Goal: Navigation & Orientation: Find specific page/section

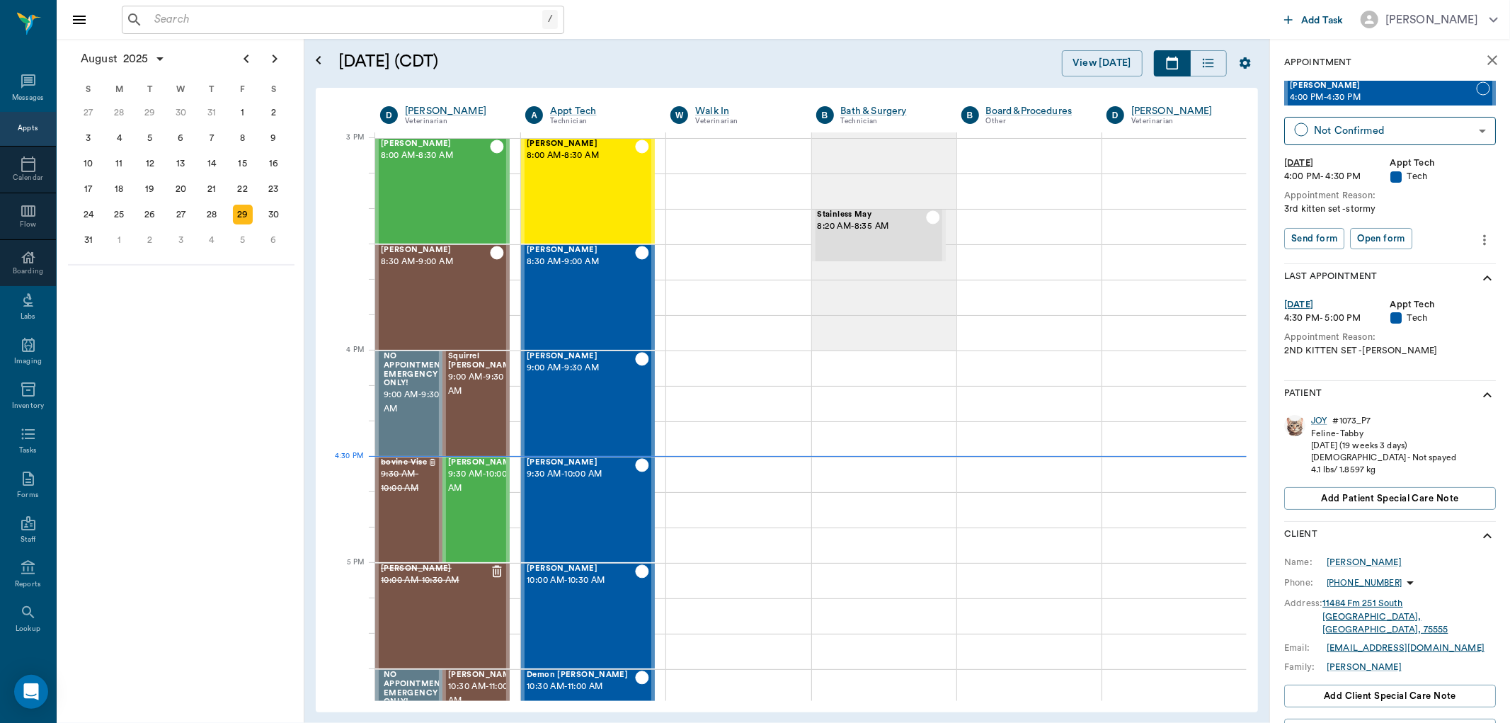
scroll to position [1488, 0]
click at [140, 235] on div "2" at bounding box center [150, 240] width 20 height 20
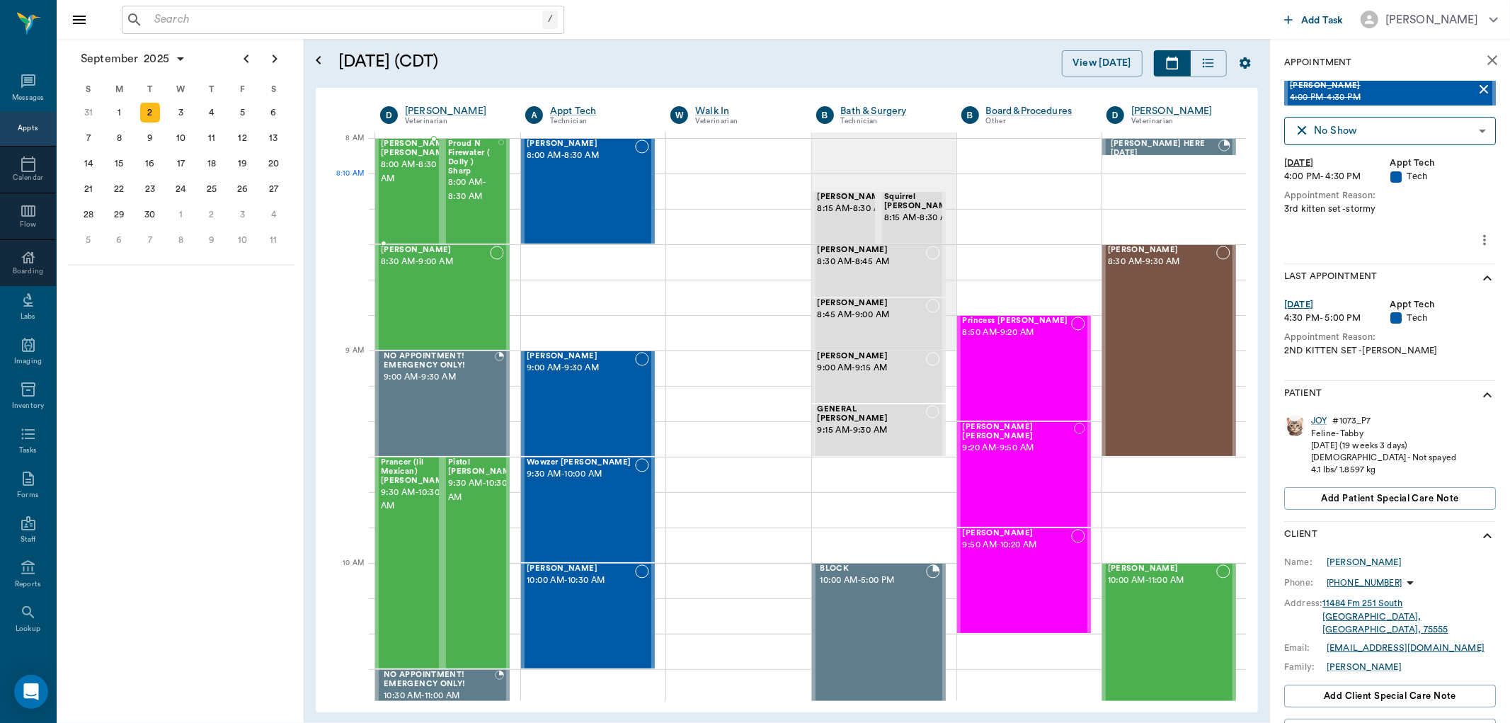
click at [398, 176] on span "8:00 AM - 8:30 AM" at bounding box center [416, 172] width 71 height 28
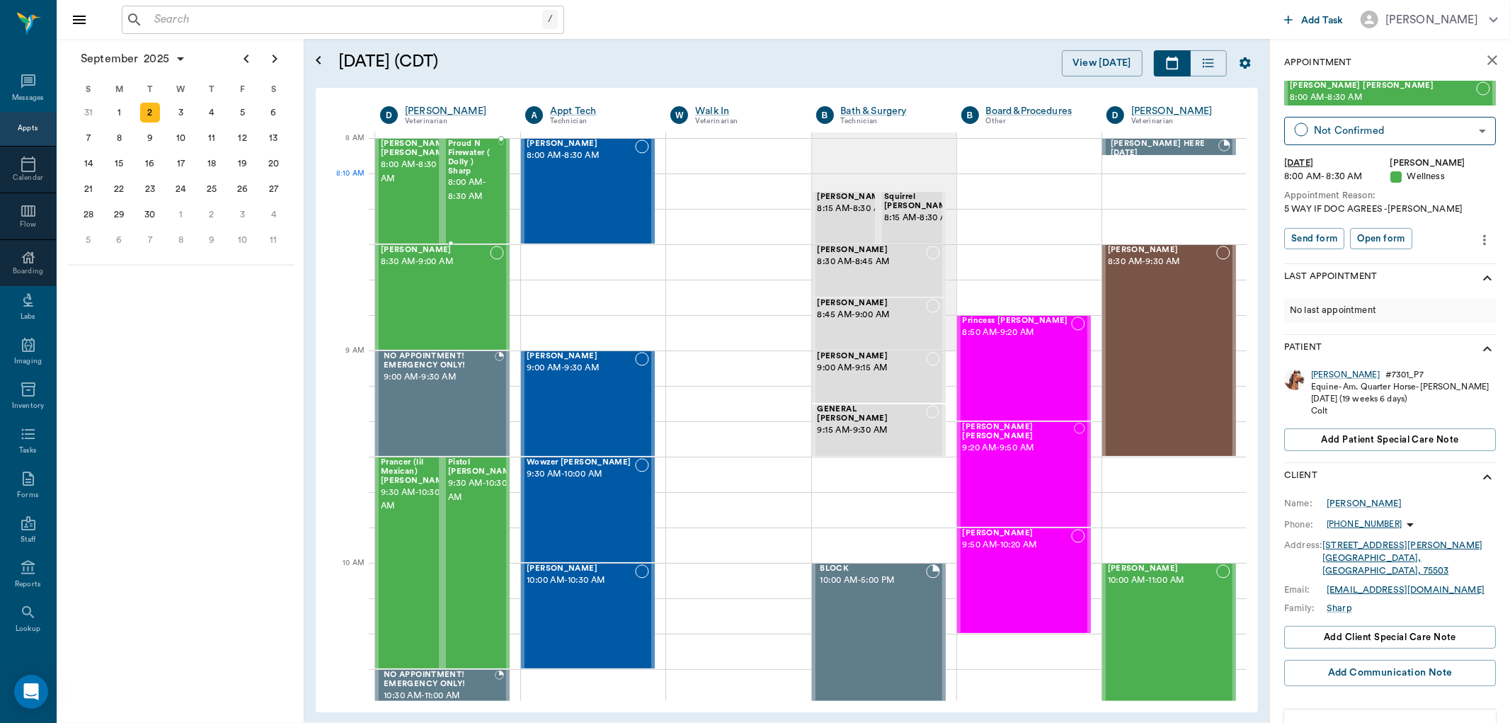
click at [465, 188] on span "8:00 AM - 8:30 AM" at bounding box center [473, 190] width 50 height 28
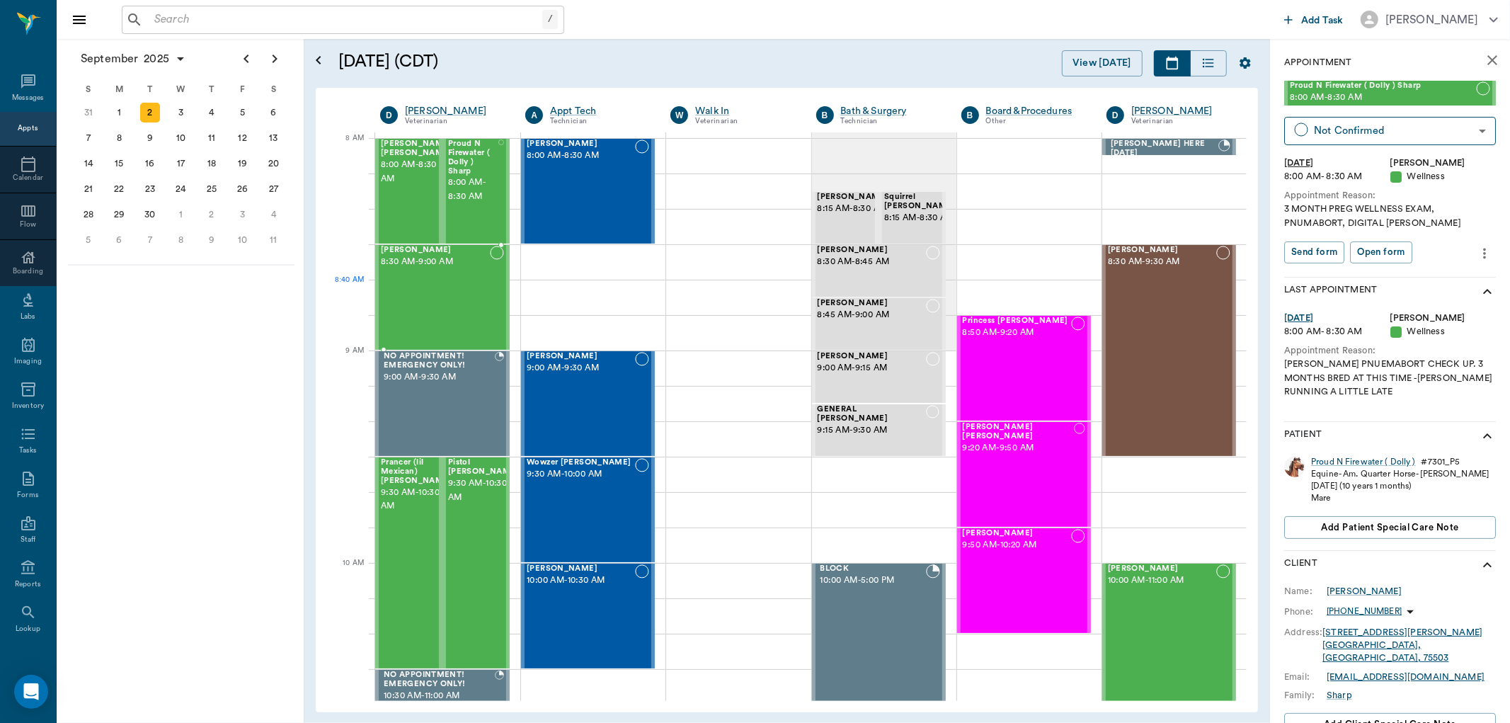
click at [418, 295] on div "[PERSON_NAME] 8:30 AM - 9:00 AM" at bounding box center [435, 297] width 109 height 103
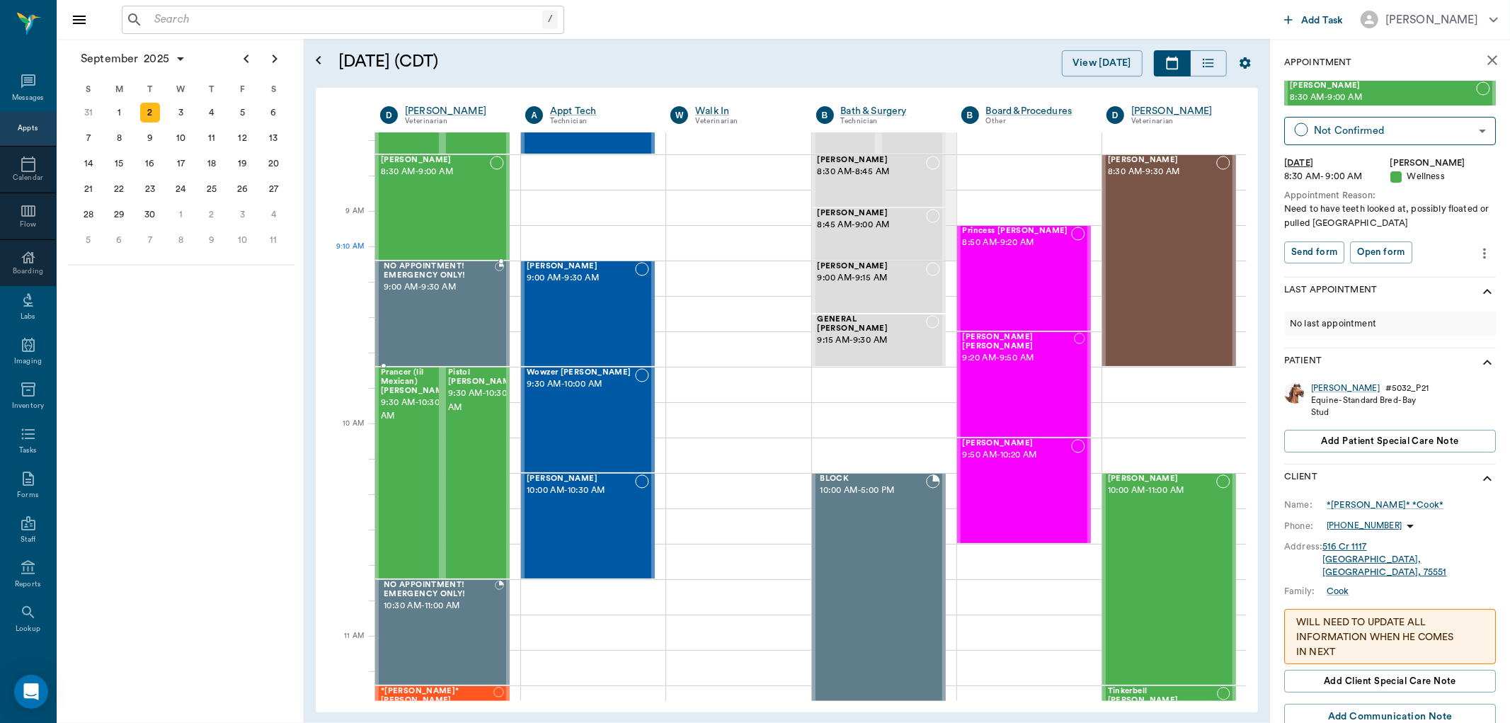
scroll to position [157, 0]
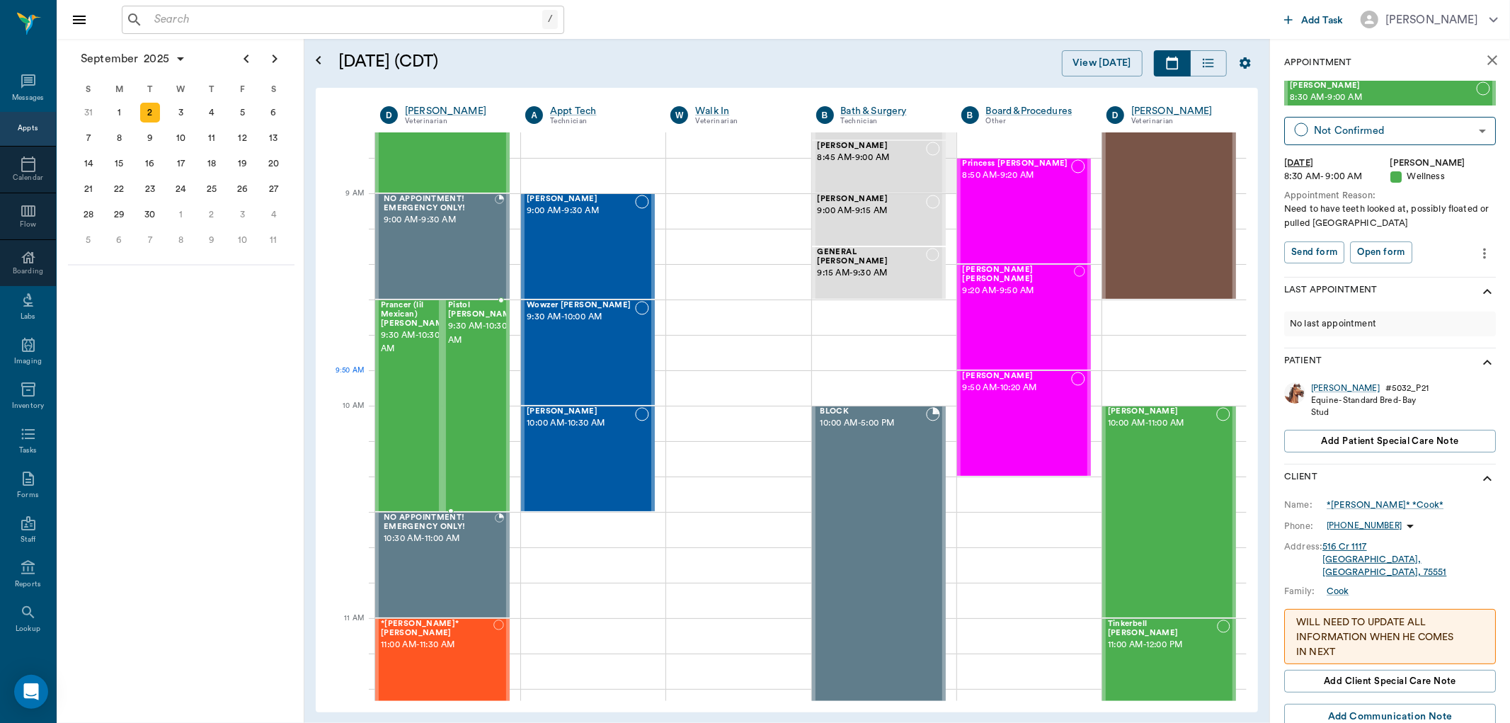
click at [477, 392] on div "Pistol [PERSON_NAME] 9:30 AM - 10:30 AM" at bounding box center [483, 406] width 71 height 210
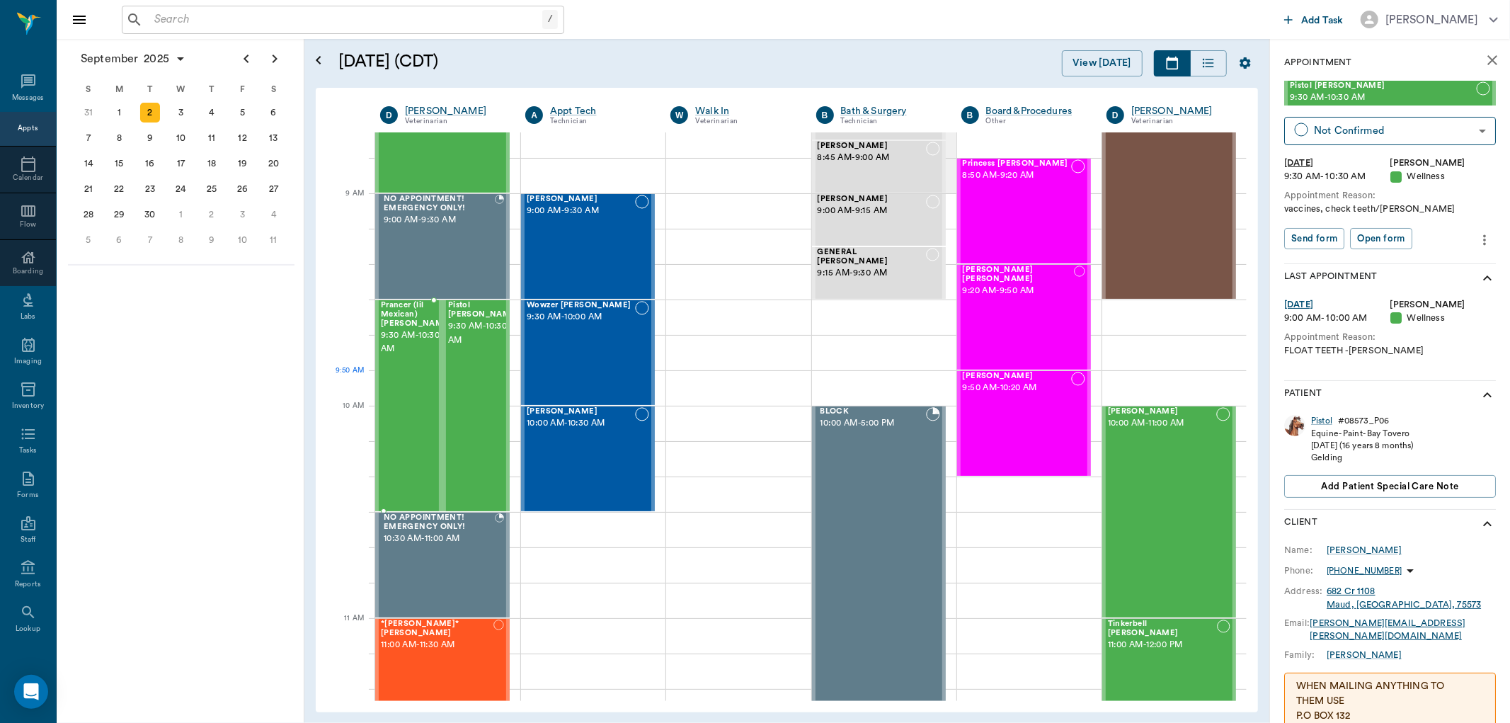
click at [406, 392] on div "Prancer (lil Mexican) [PERSON_NAME] 9:30 AM - 10:30 AM" at bounding box center [416, 406] width 71 height 210
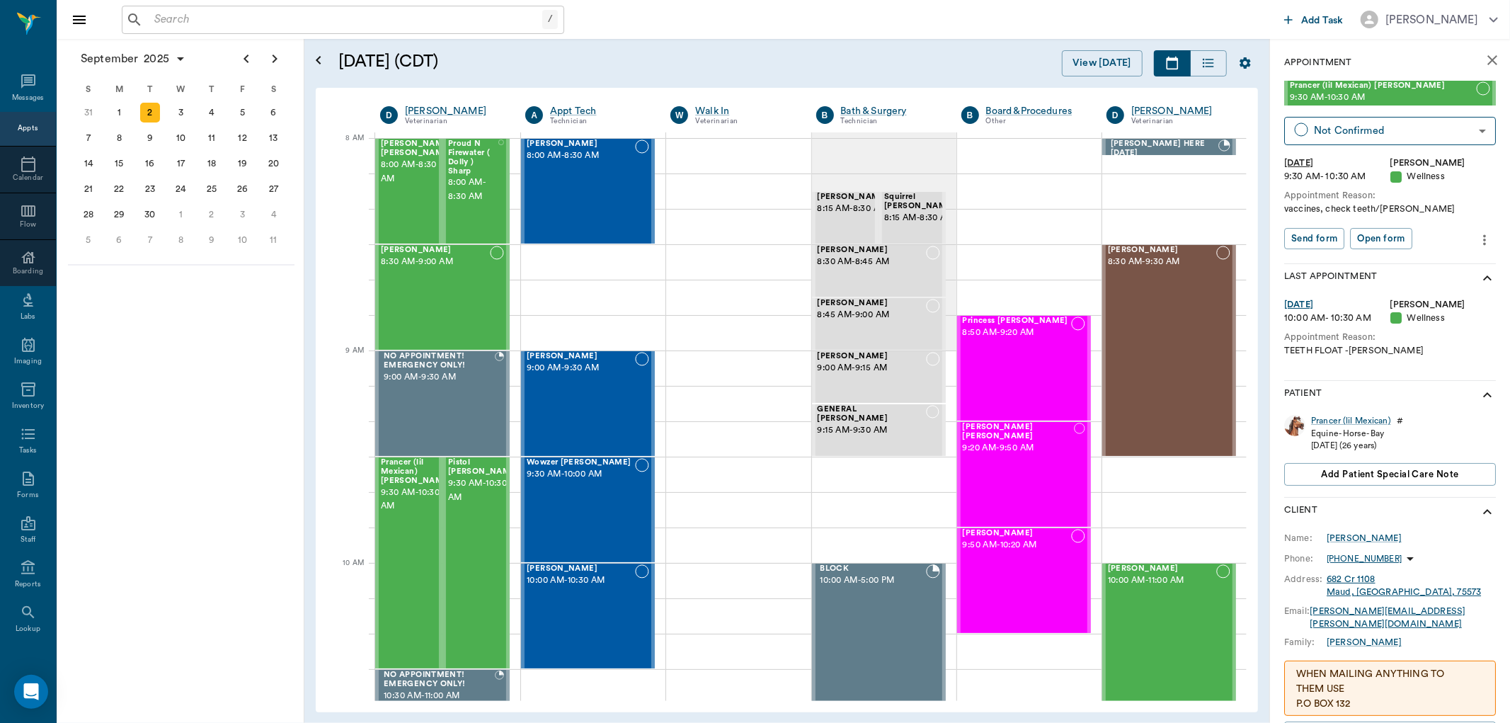
click at [196, 20] on input "text" at bounding box center [346, 20] width 394 height 20
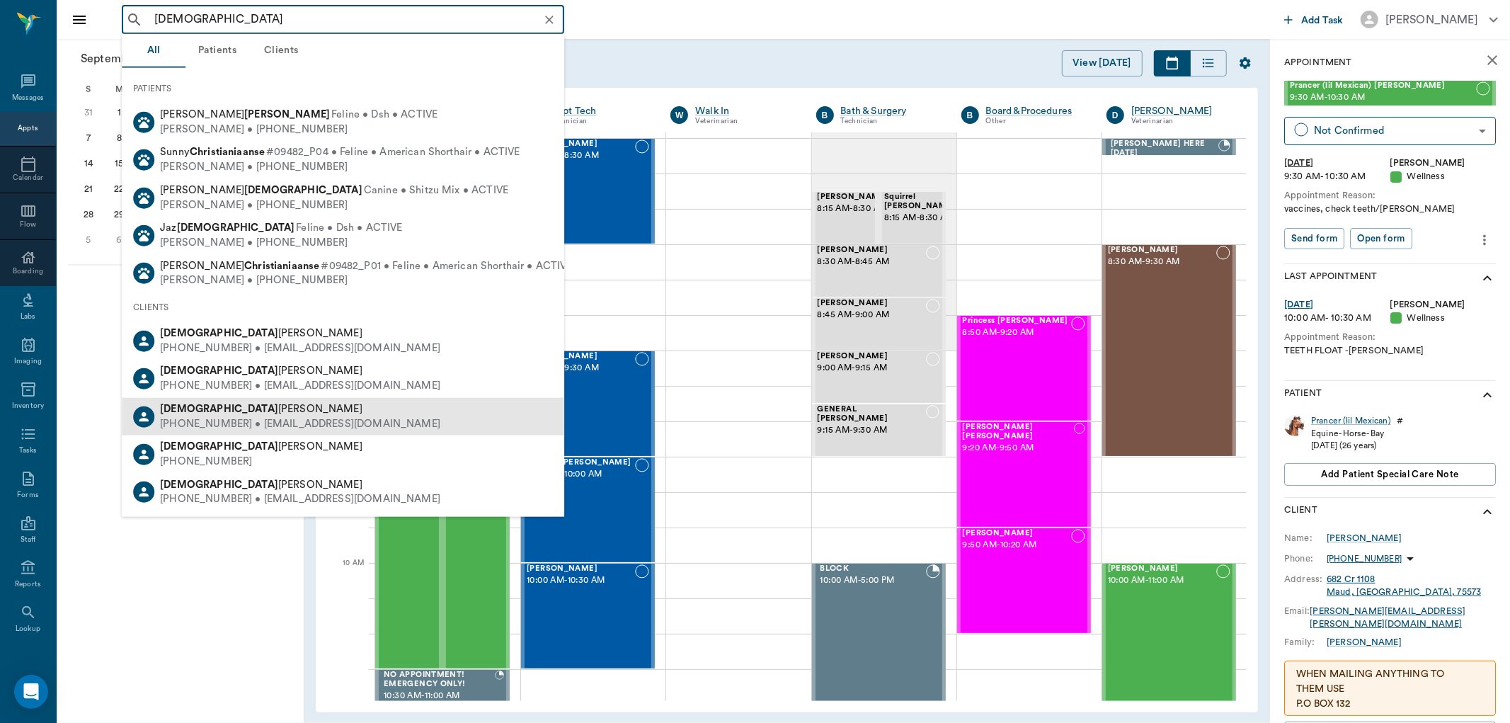
click at [232, 416] on div "[PHONE_NUMBER] • [EMAIL_ADDRESS][DOMAIN_NAME]" at bounding box center [300, 423] width 280 height 15
type input "[DEMOGRAPHIC_DATA]"
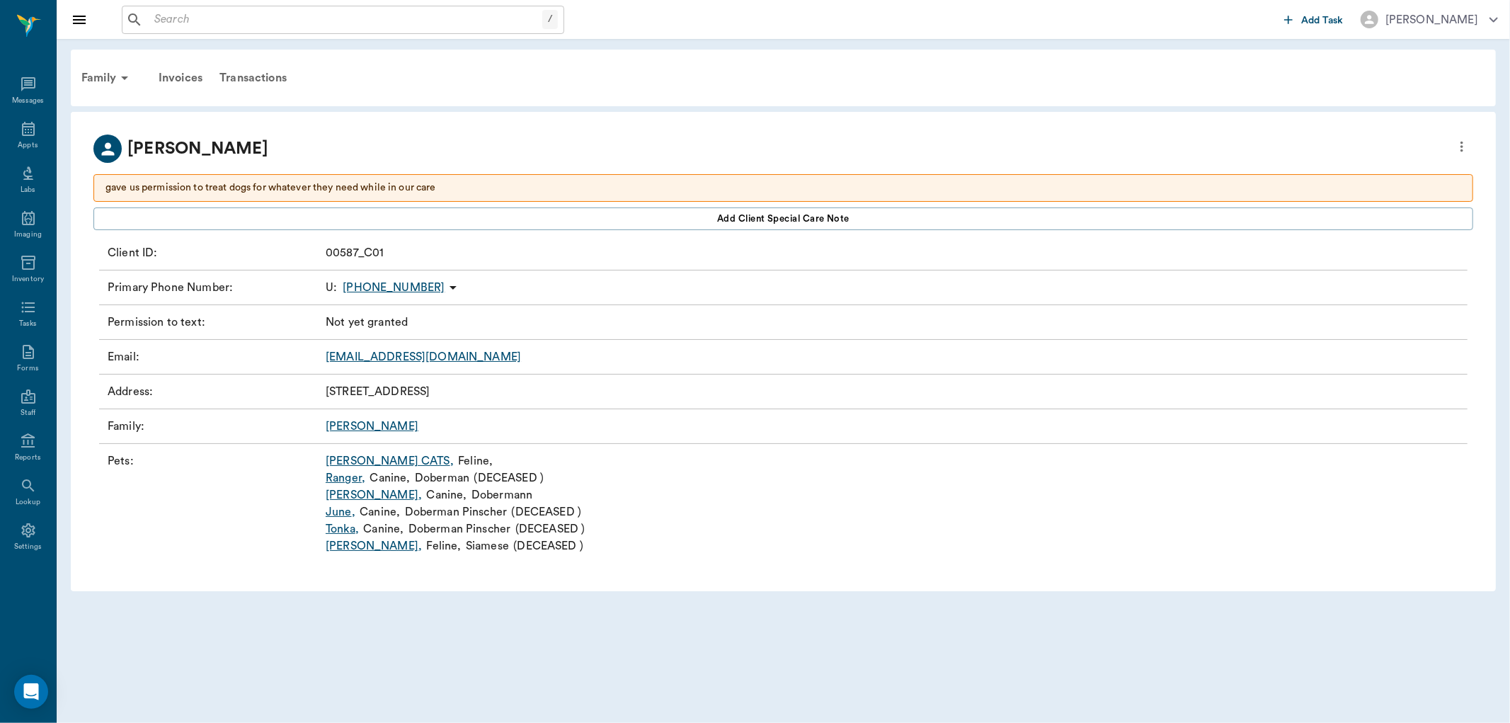
click at [329, 494] on link "[PERSON_NAME] ," at bounding box center [374, 494] width 96 height 17
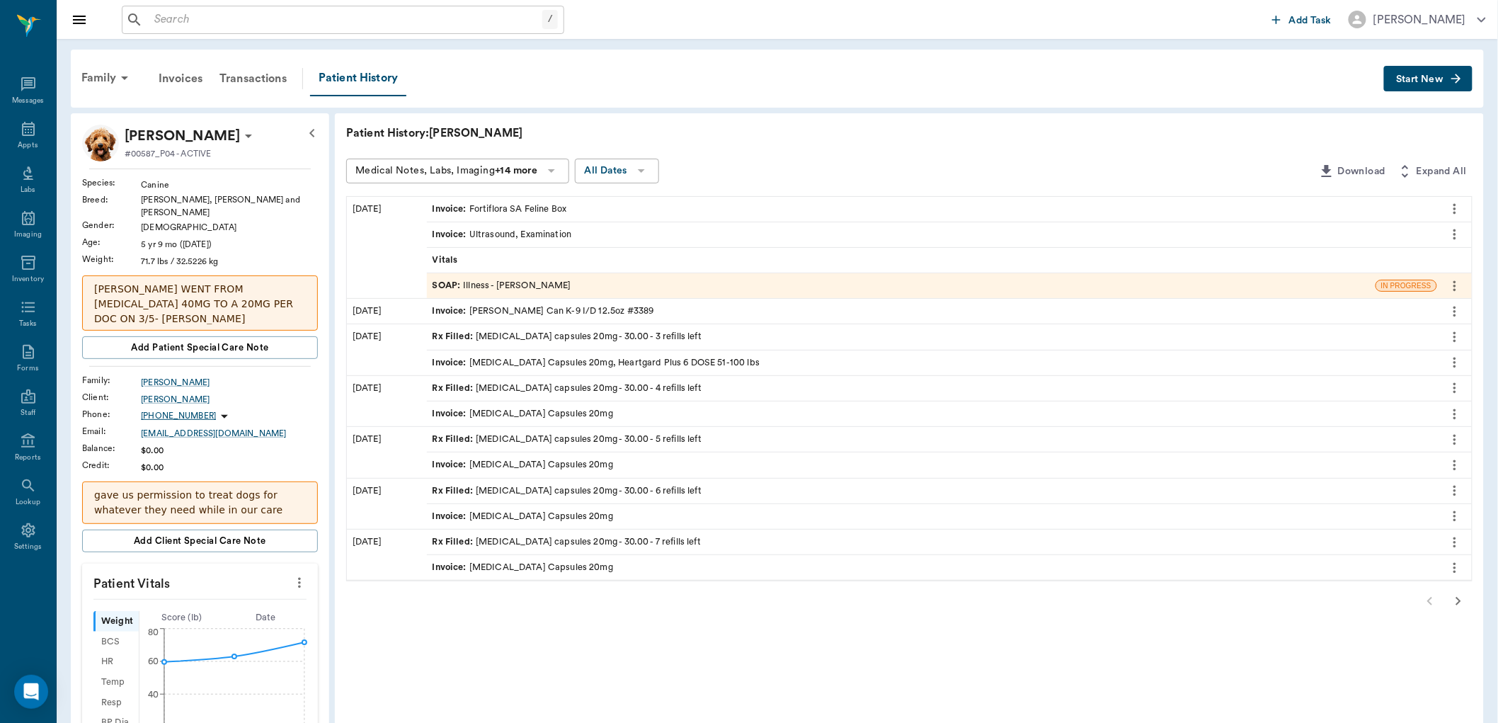
click at [456, 337] on span "Rx Filled :" at bounding box center [455, 336] width 44 height 13
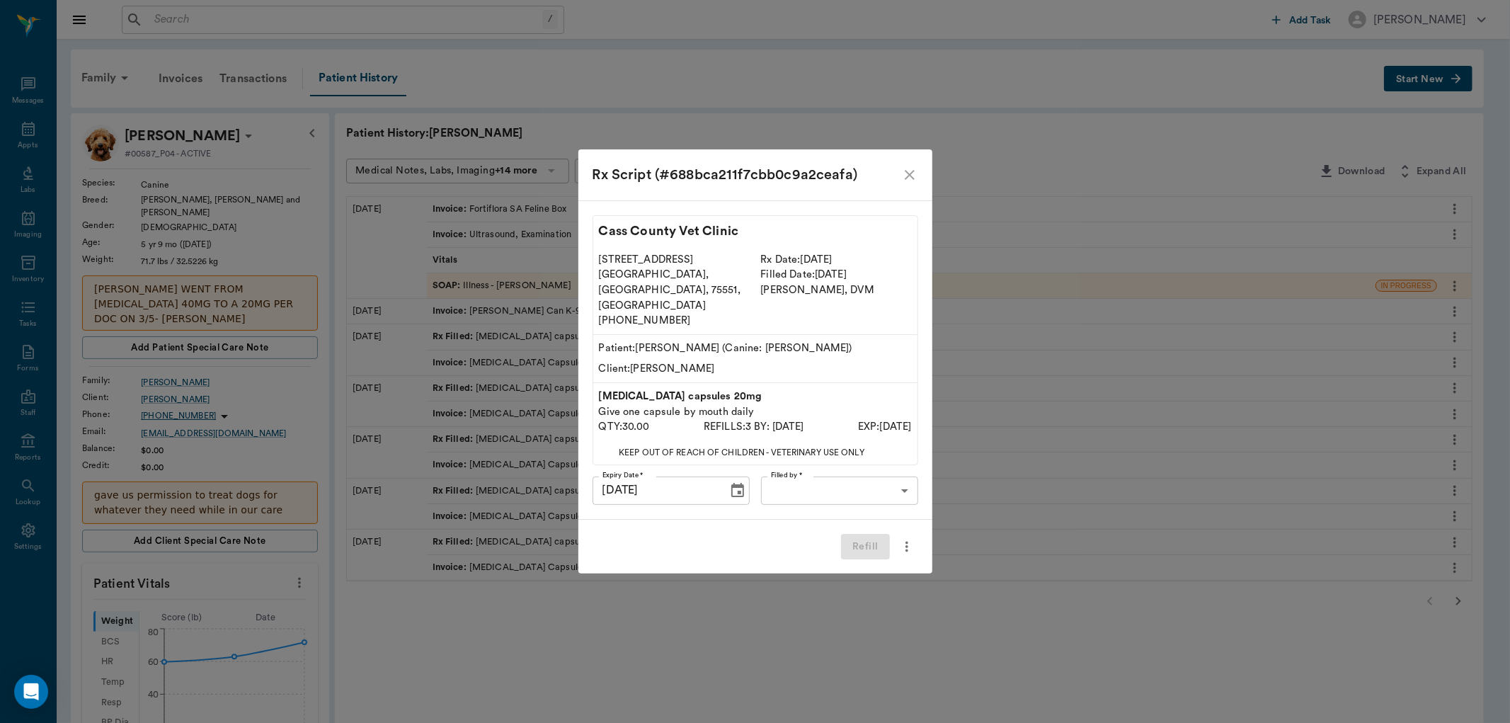
click at [879, 472] on body "/ ​ Add Task [PERSON_NAME] Nectar Messages Appts Labs Imaging Inventory Tasks F…" at bounding box center [755, 600] width 1510 height 1201
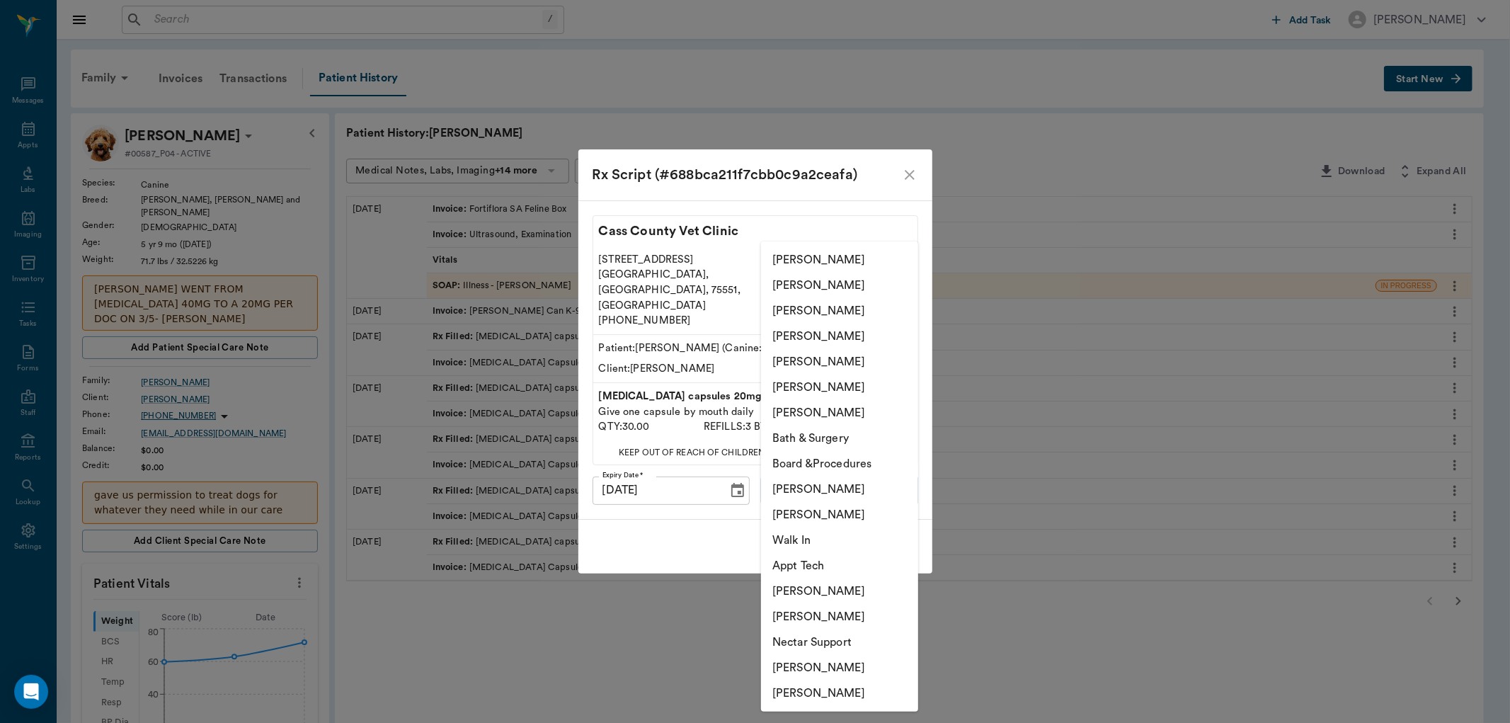
click at [809, 690] on li "[PERSON_NAME]" at bounding box center [839, 692] width 157 height 25
type input "6899ea08ed37b777db10de45"
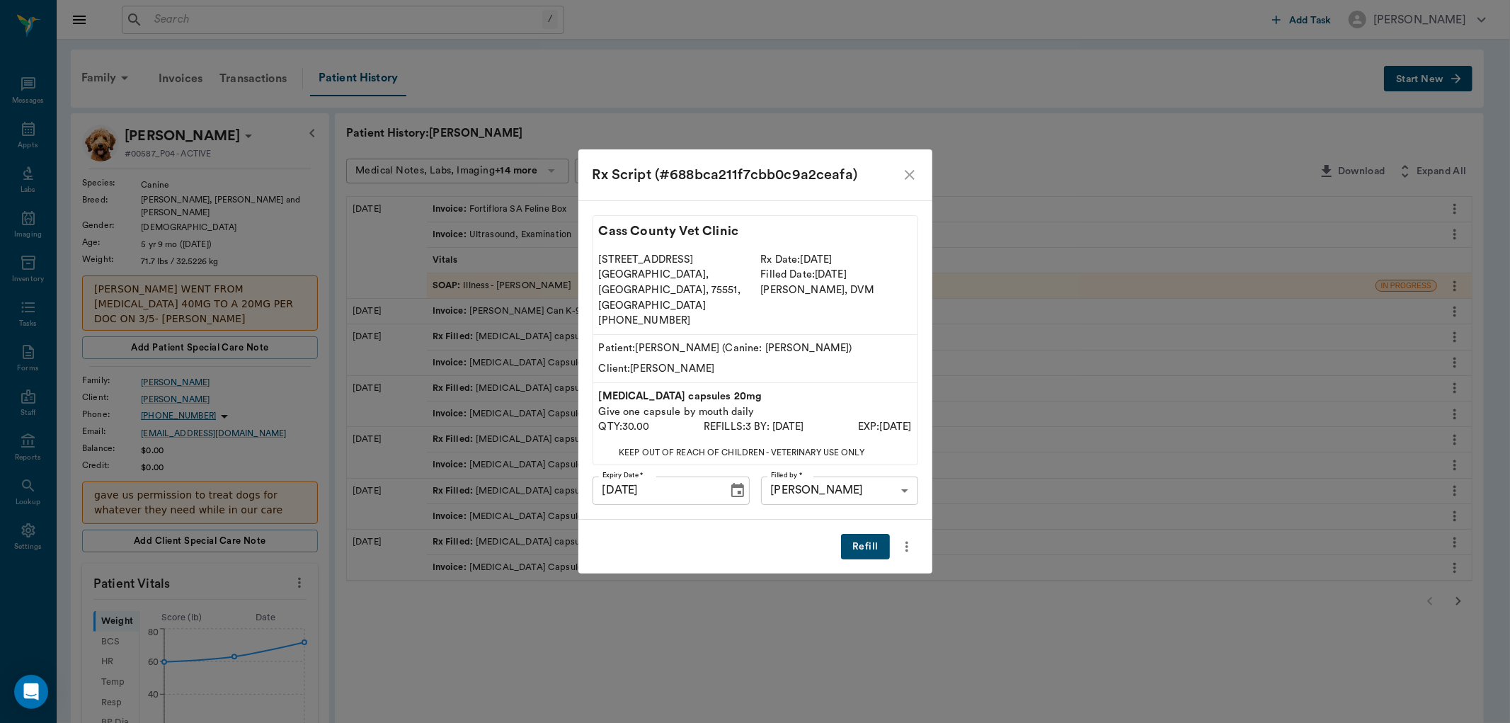
click at [858, 534] on button "Refill" at bounding box center [865, 547] width 48 height 26
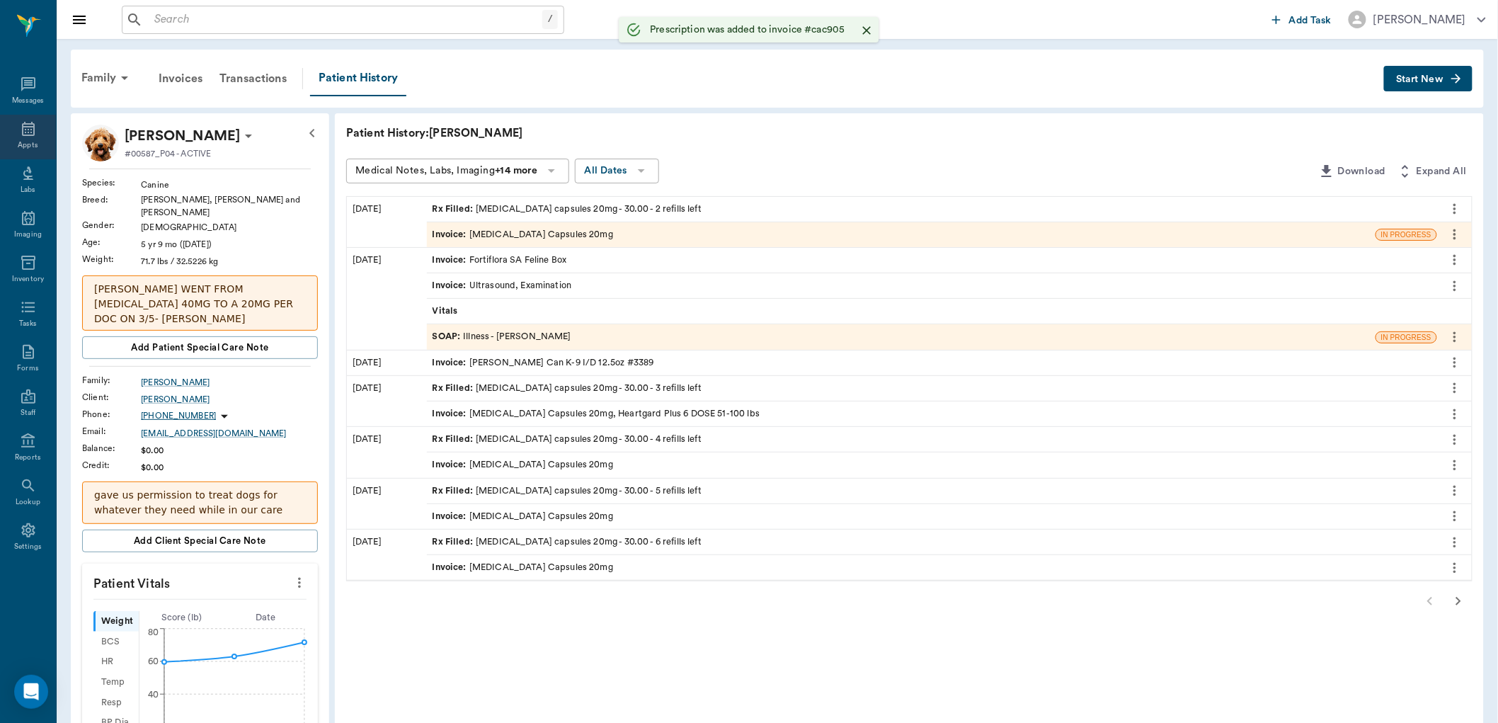
click at [27, 132] on icon at bounding box center [28, 129] width 13 height 14
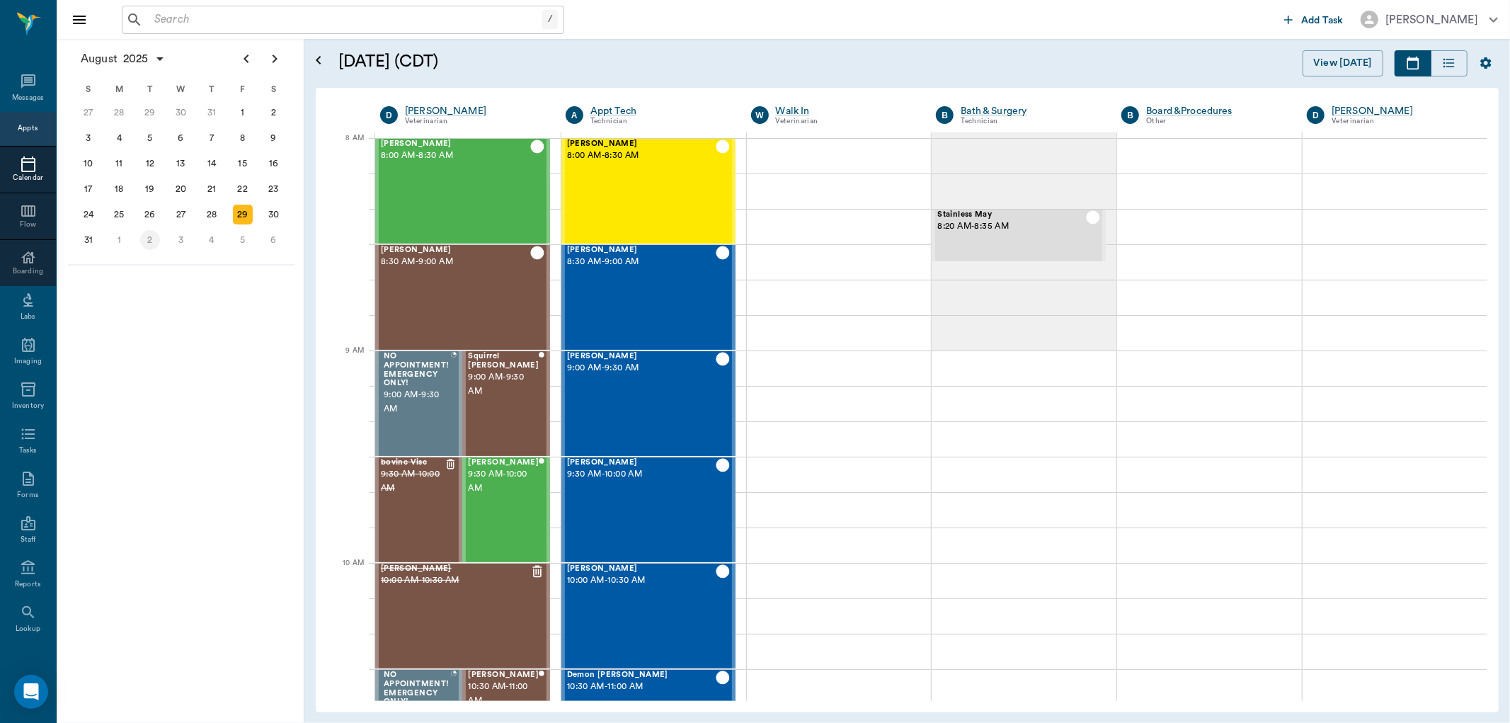
click at [146, 230] on div "2" at bounding box center [150, 240] width 20 height 20
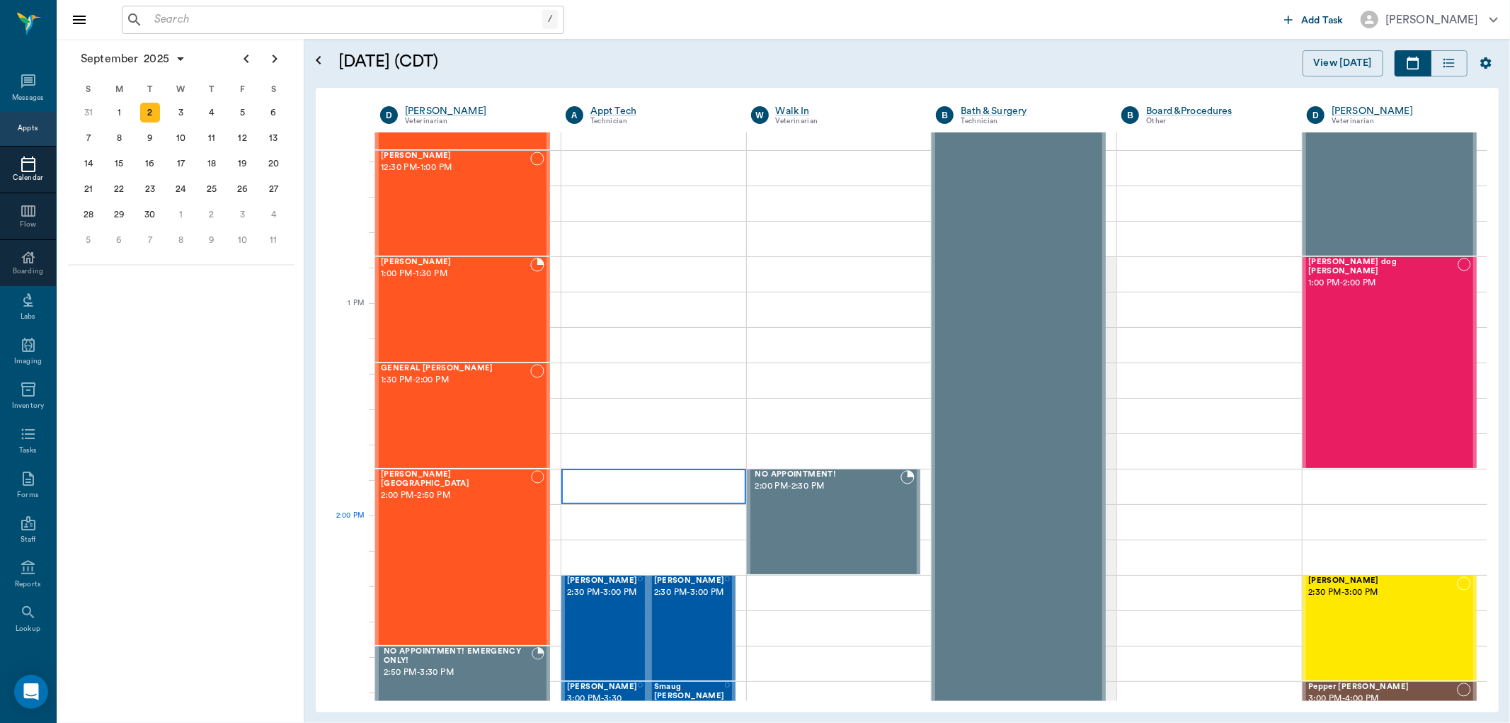
scroll to position [550, 0]
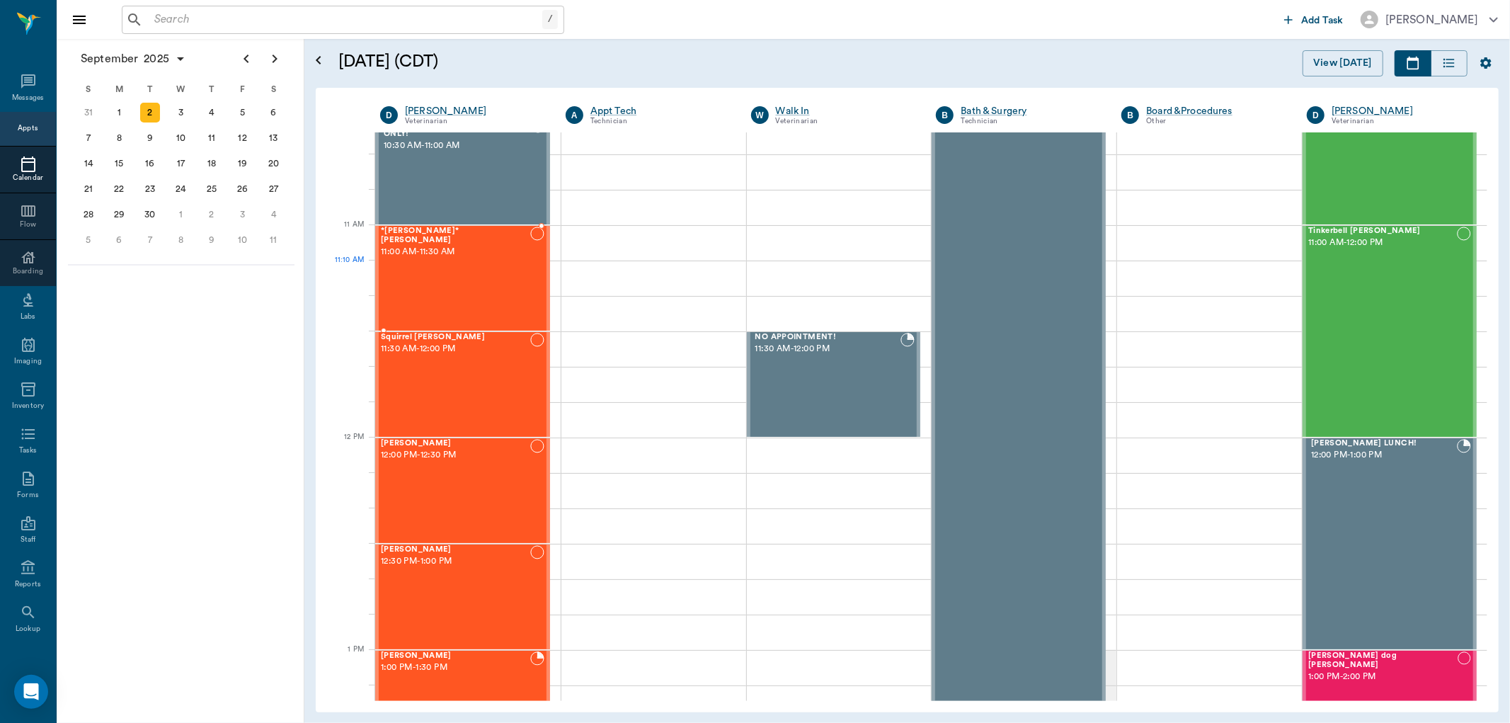
click at [455, 278] on div "*[PERSON_NAME]* [PERSON_NAME] 11:00 AM - 11:30 AM" at bounding box center [455, 278] width 149 height 103
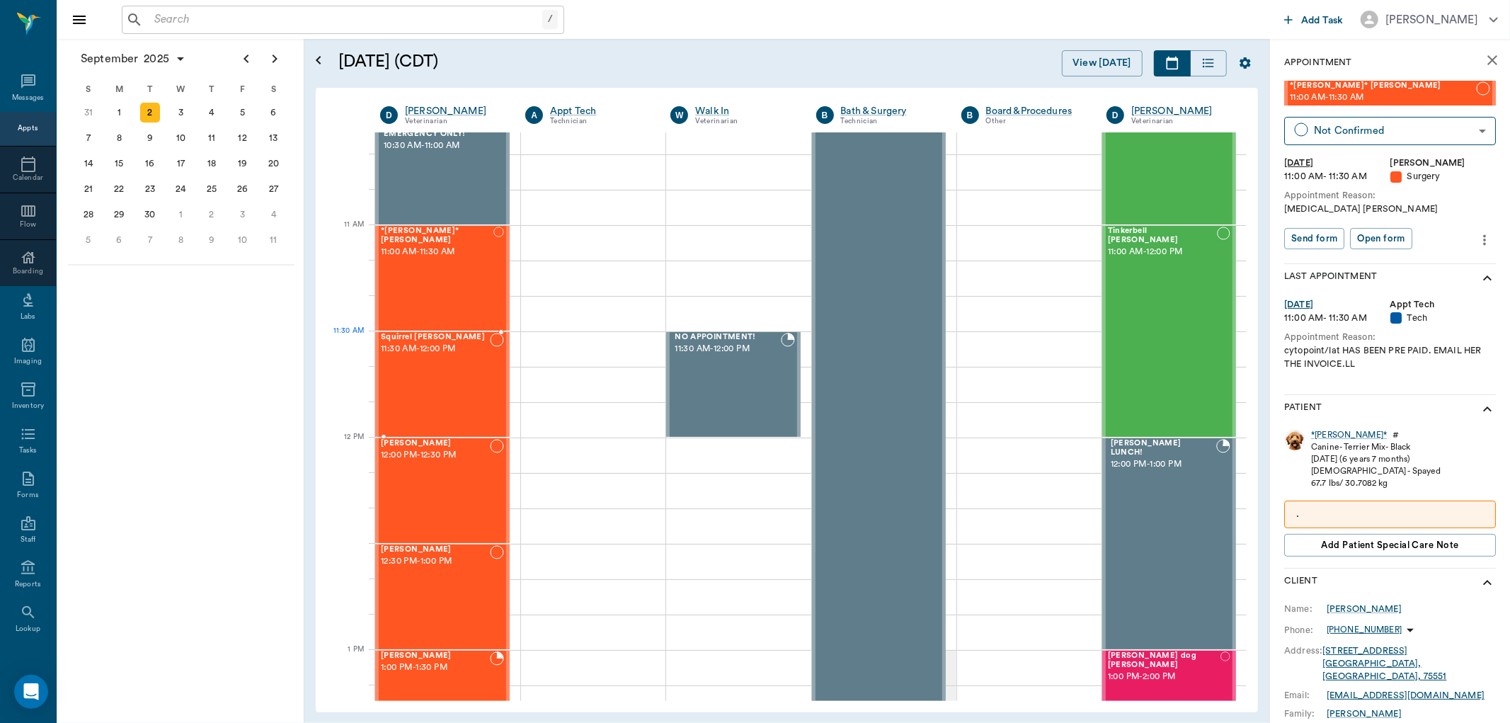
click at [419, 363] on div "Squirrel [PERSON_NAME] 11:30 AM - 12:00 PM" at bounding box center [435, 384] width 109 height 103
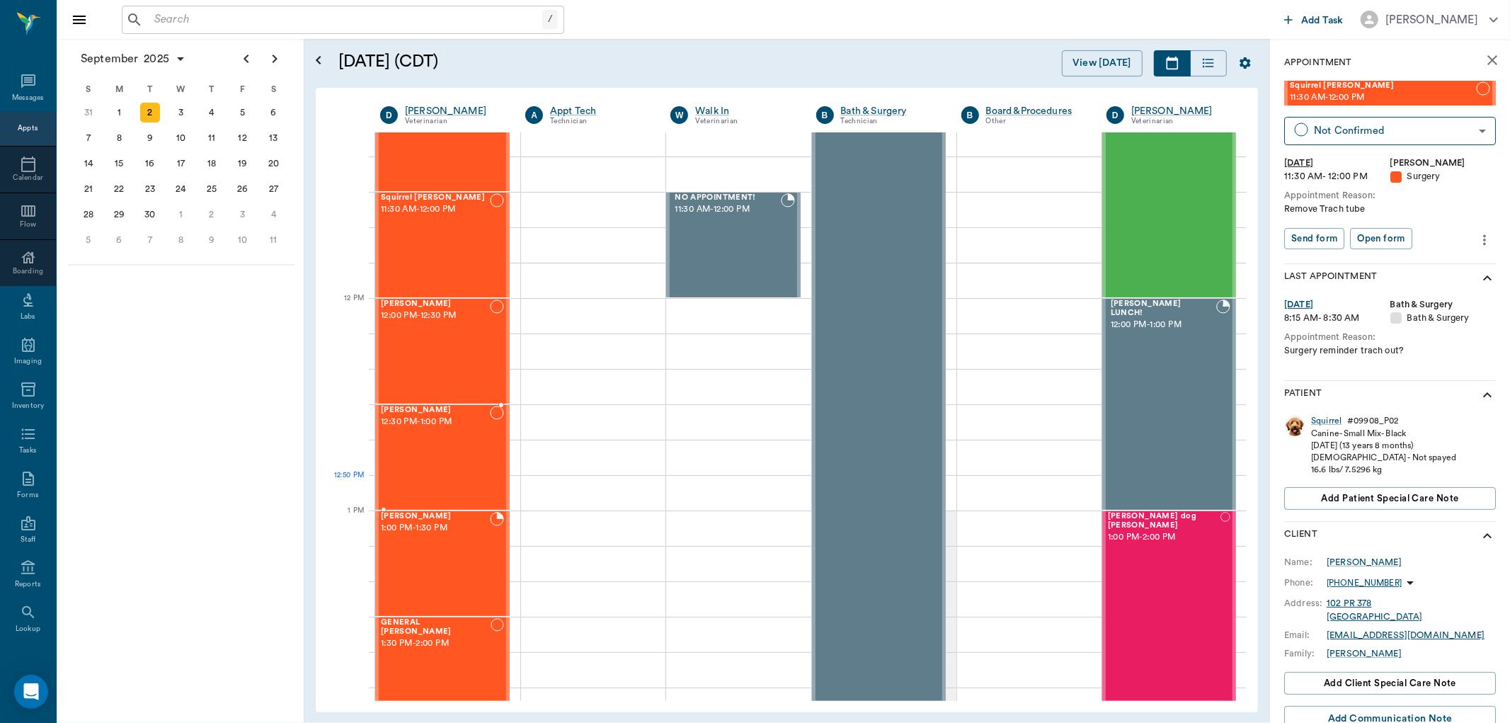
scroll to position [708, 0]
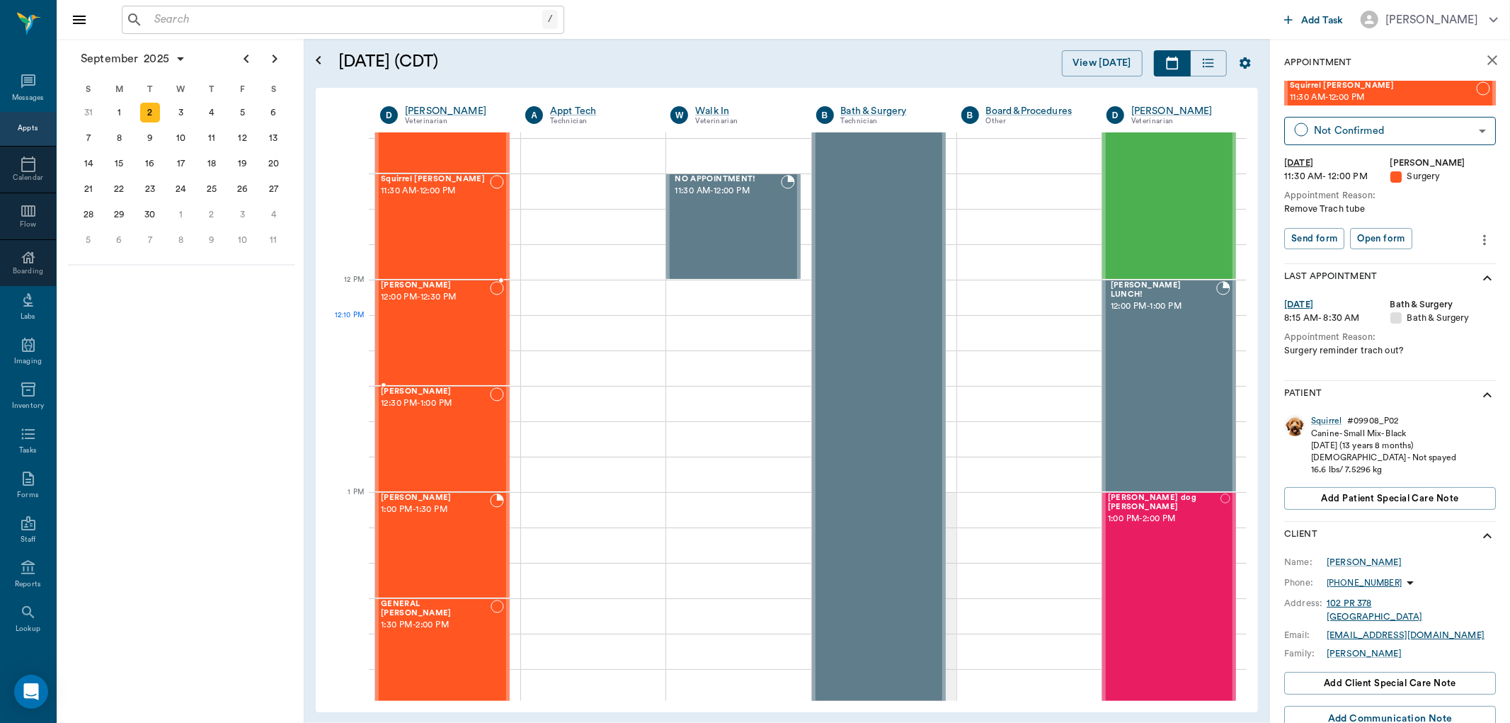
click at [433, 331] on div "[PERSON_NAME] 12:00 PM - 12:30 PM" at bounding box center [435, 332] width 109 height 103
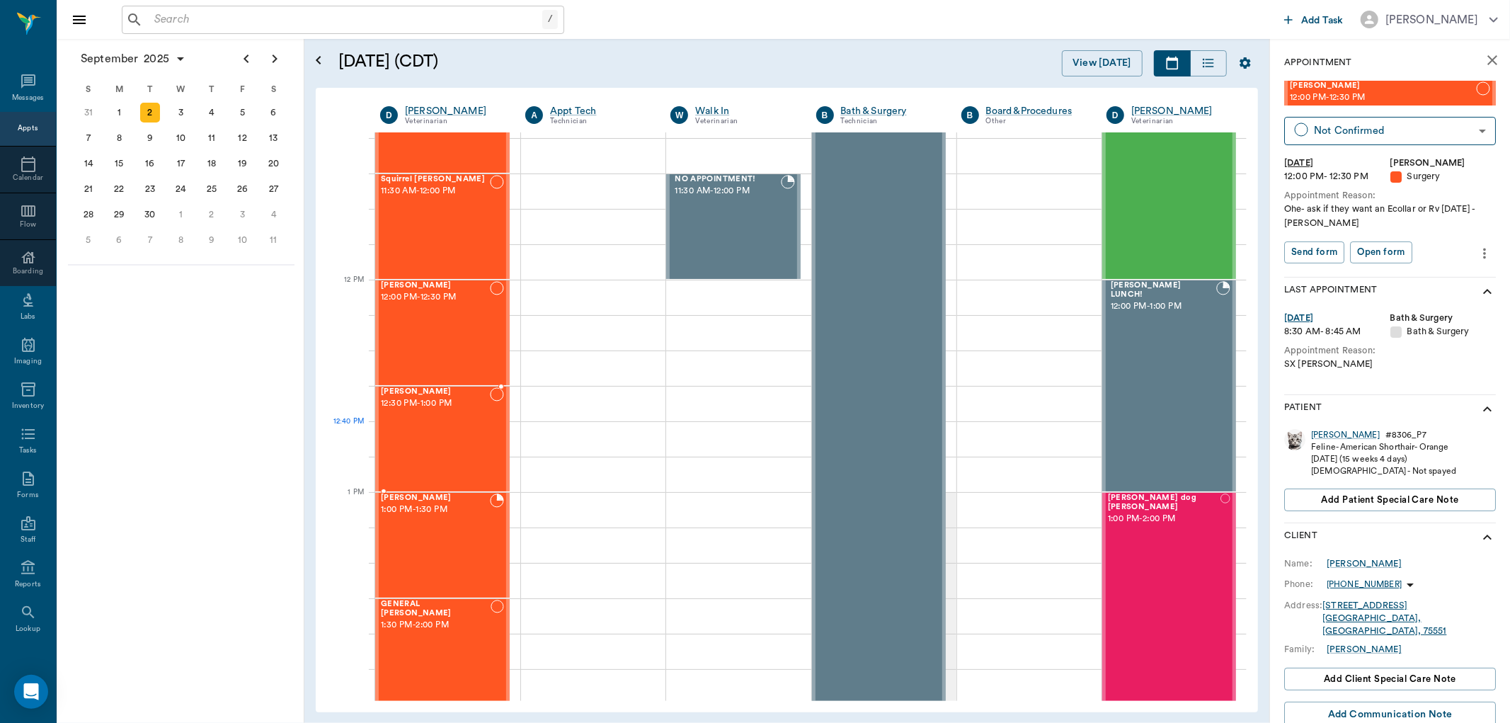
click at [435, 448] on div "[PERSON_NAME] 12:30 PM - 1:00 PM" at bounding box center [435, 438] width 109 height 103
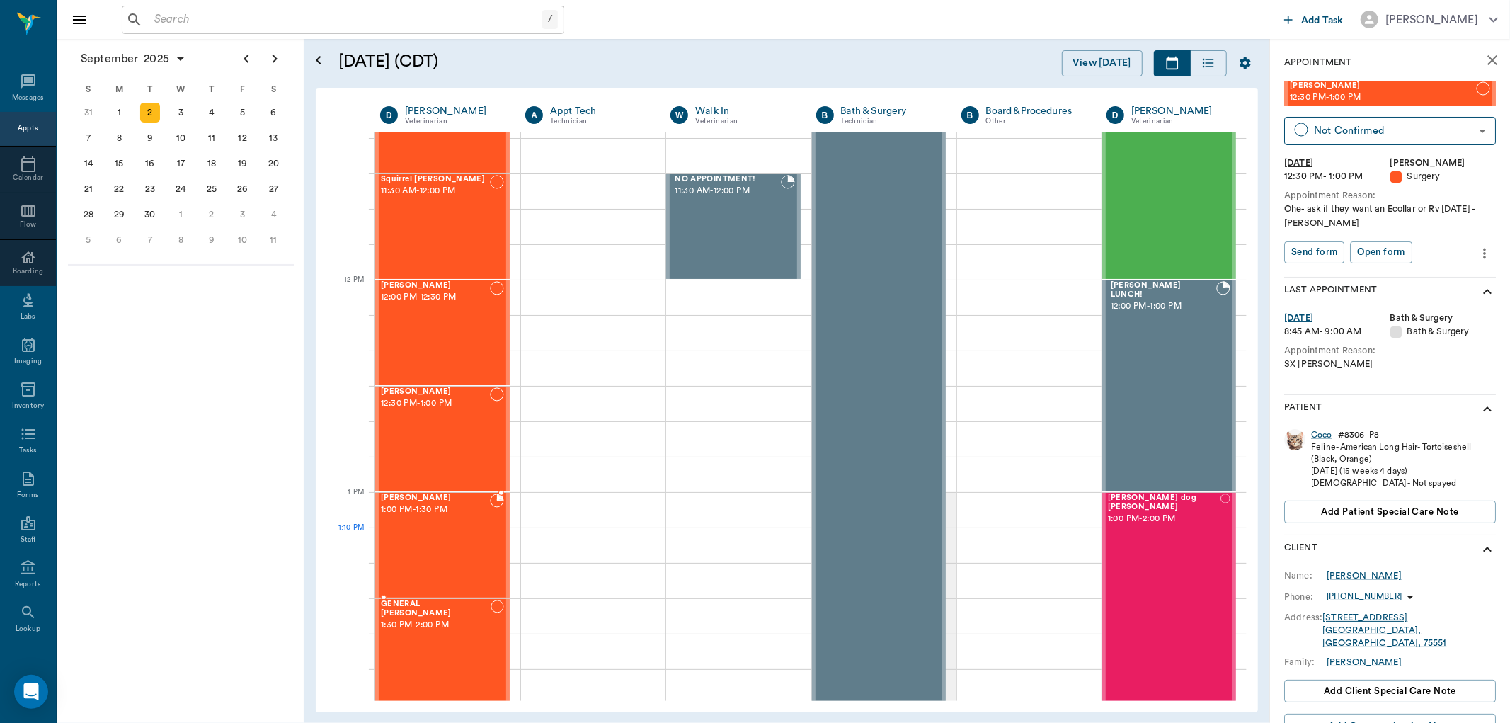
click at [422, 552] on div "[PERSON_NAME] 1:00 PM - 1:30 PM" at bounding box center [435, 545] width 109 height 103
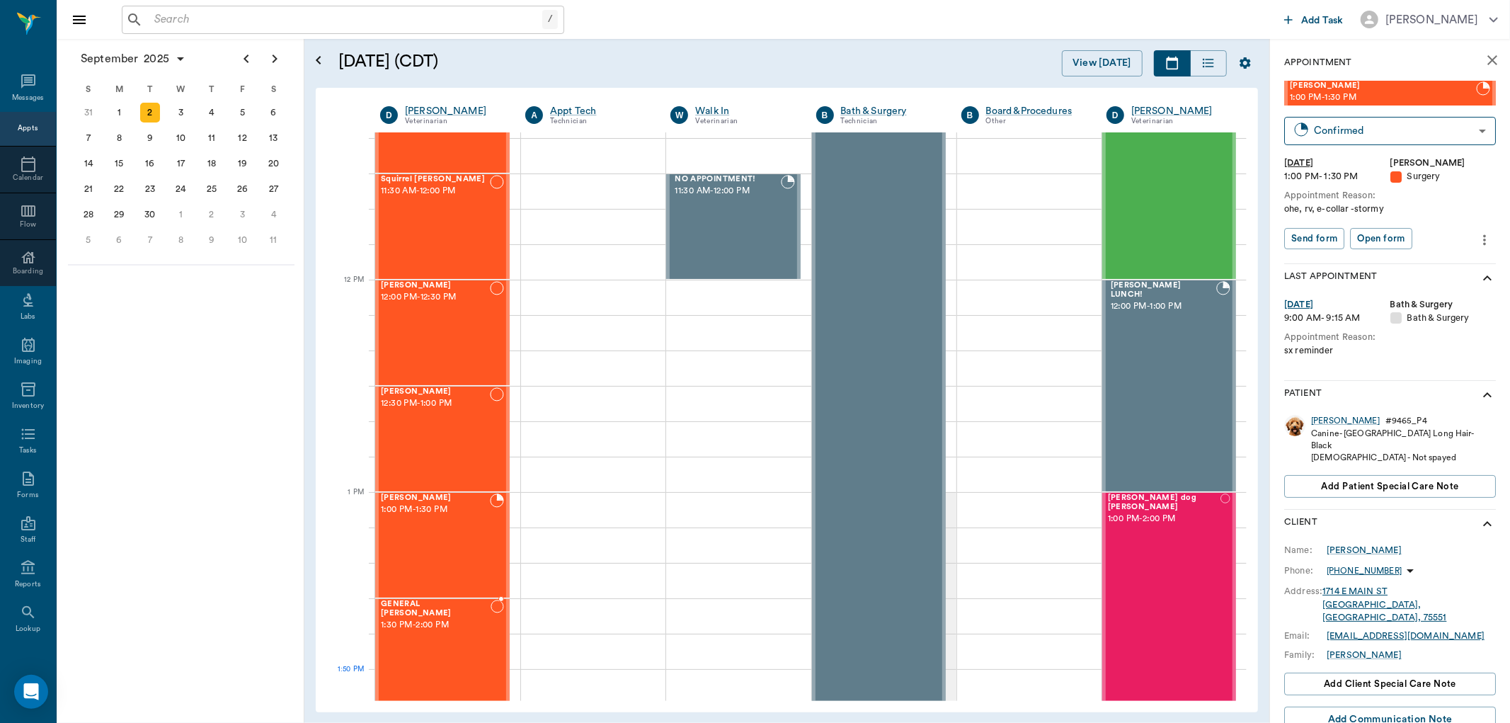
click at [450, 678] on div "GENERAL Spay 1:30 PM - 2:00 PM" at bounding box center [436, 651] width 110 height 103
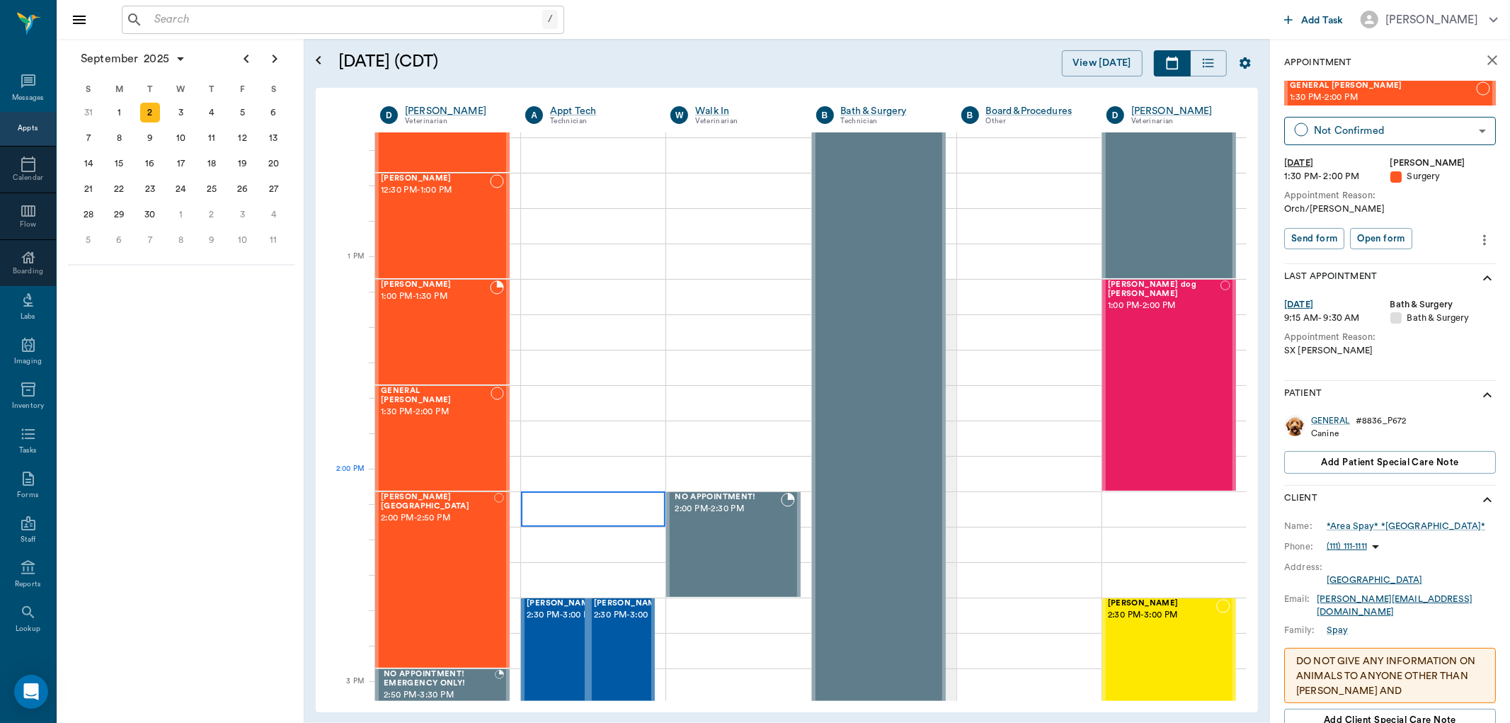
scroll to position [944, 0]
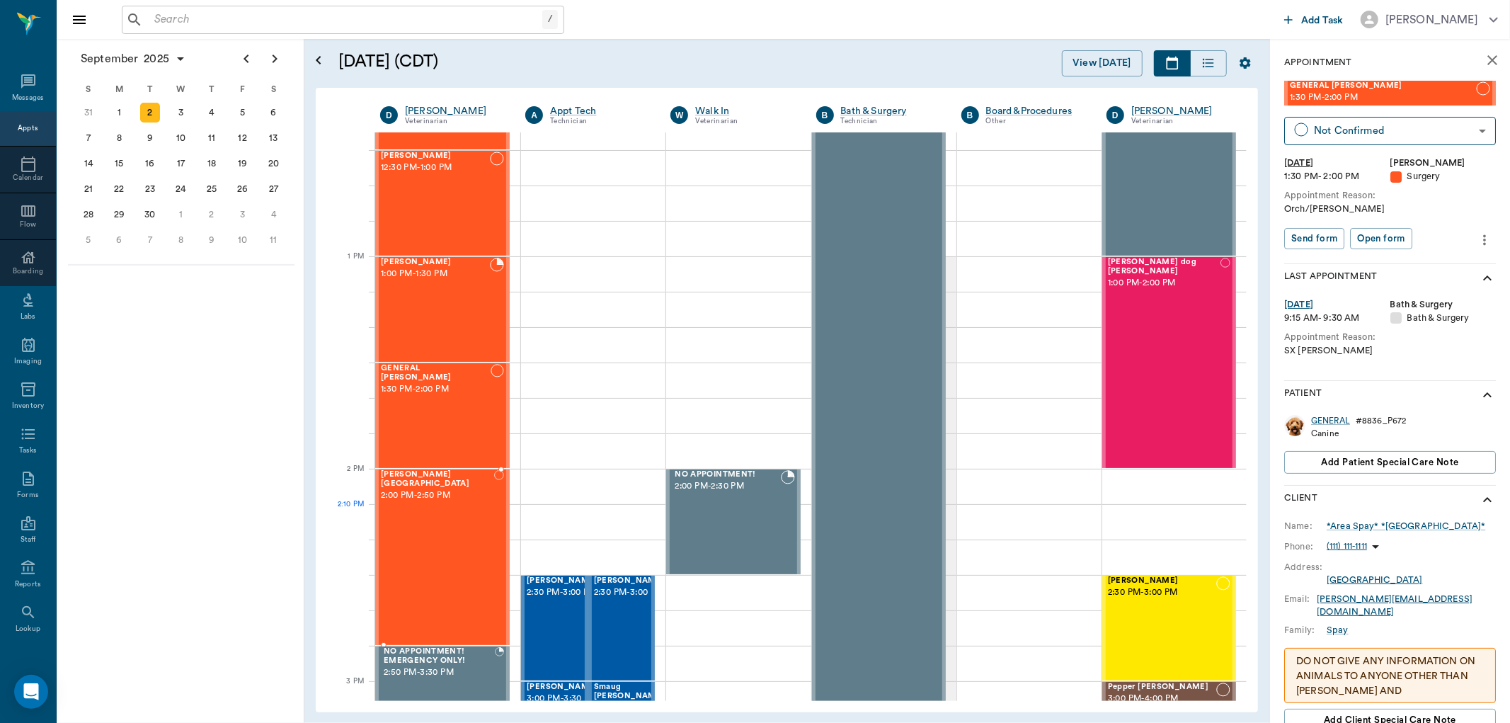
click at [426, 527] on div "[PERSON_NAME] Birmingham 2:00 PM - 2:50 PM" at bounding box center [437, 557] width 113 height 174
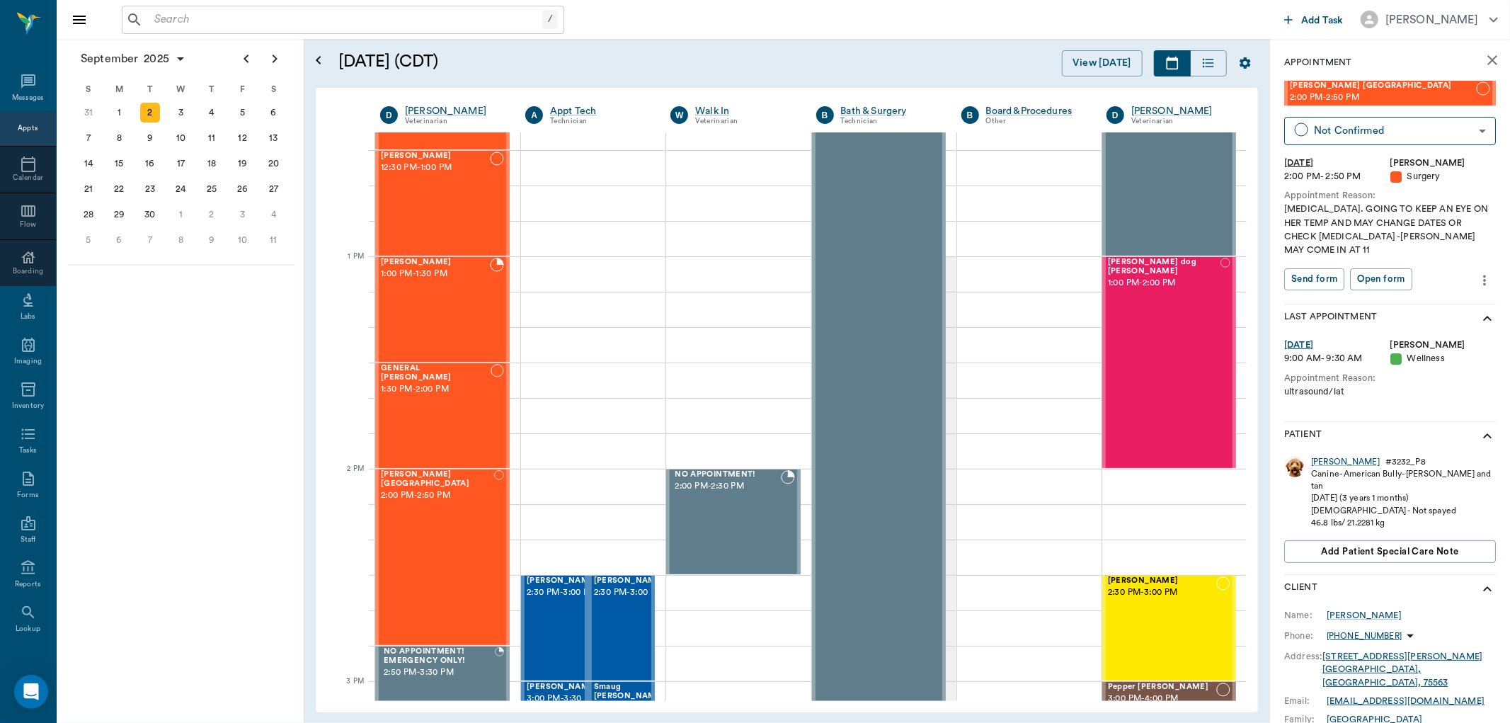
click at [24, 133] on div "Appts" at bounding box center [28, 128] width 20 height 11
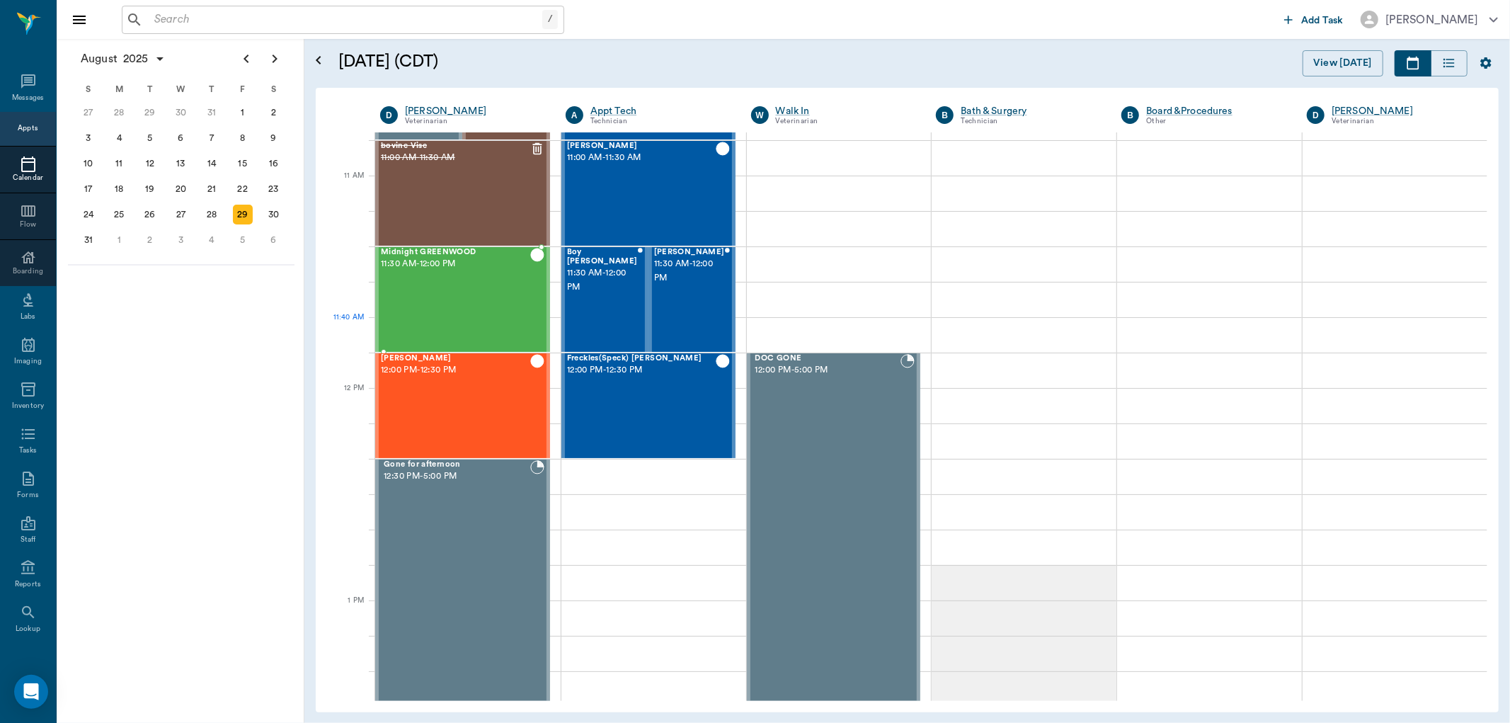
scroll to position [599, 0]
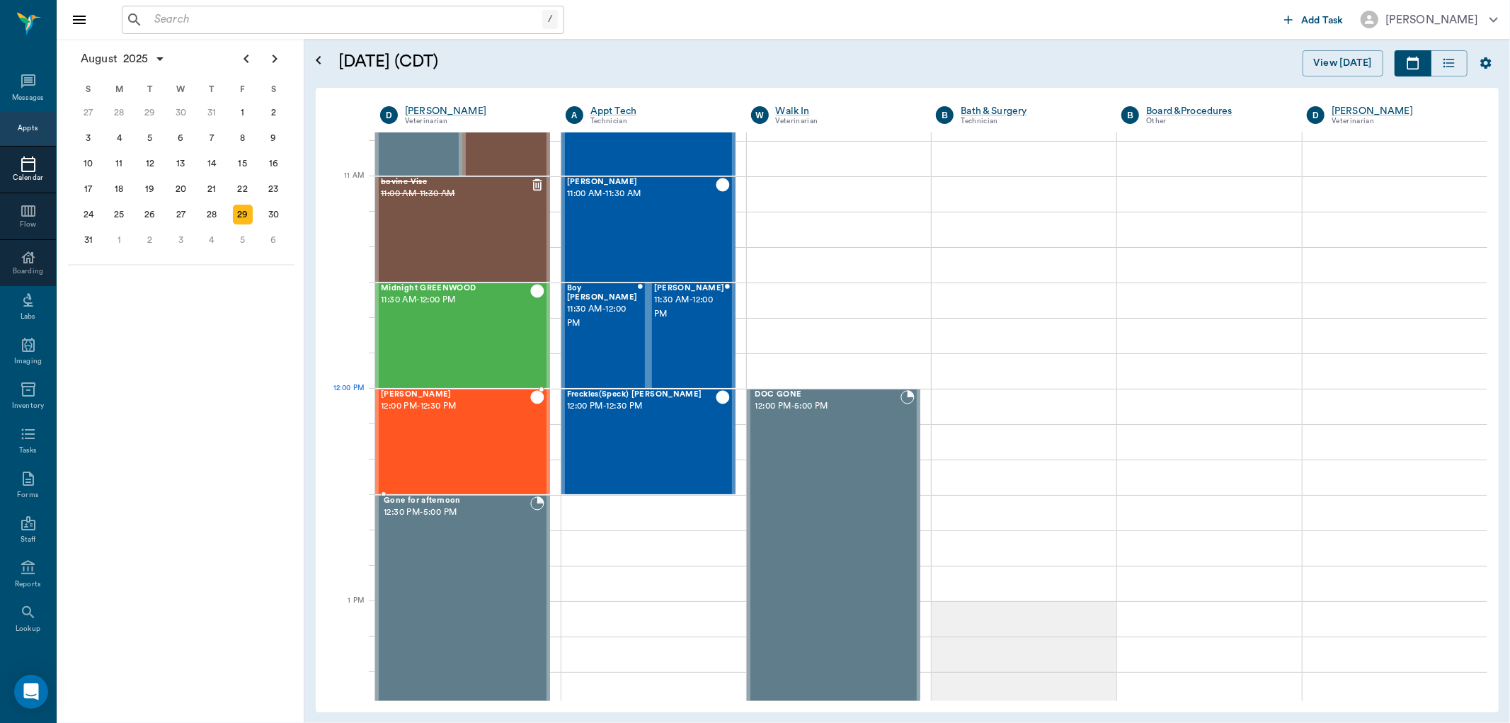
click at [462, 419] on div "[PERSON_NAME] 12:00 PM - 12:30 PM" at bounding box center [455, 441] width 149 height 103
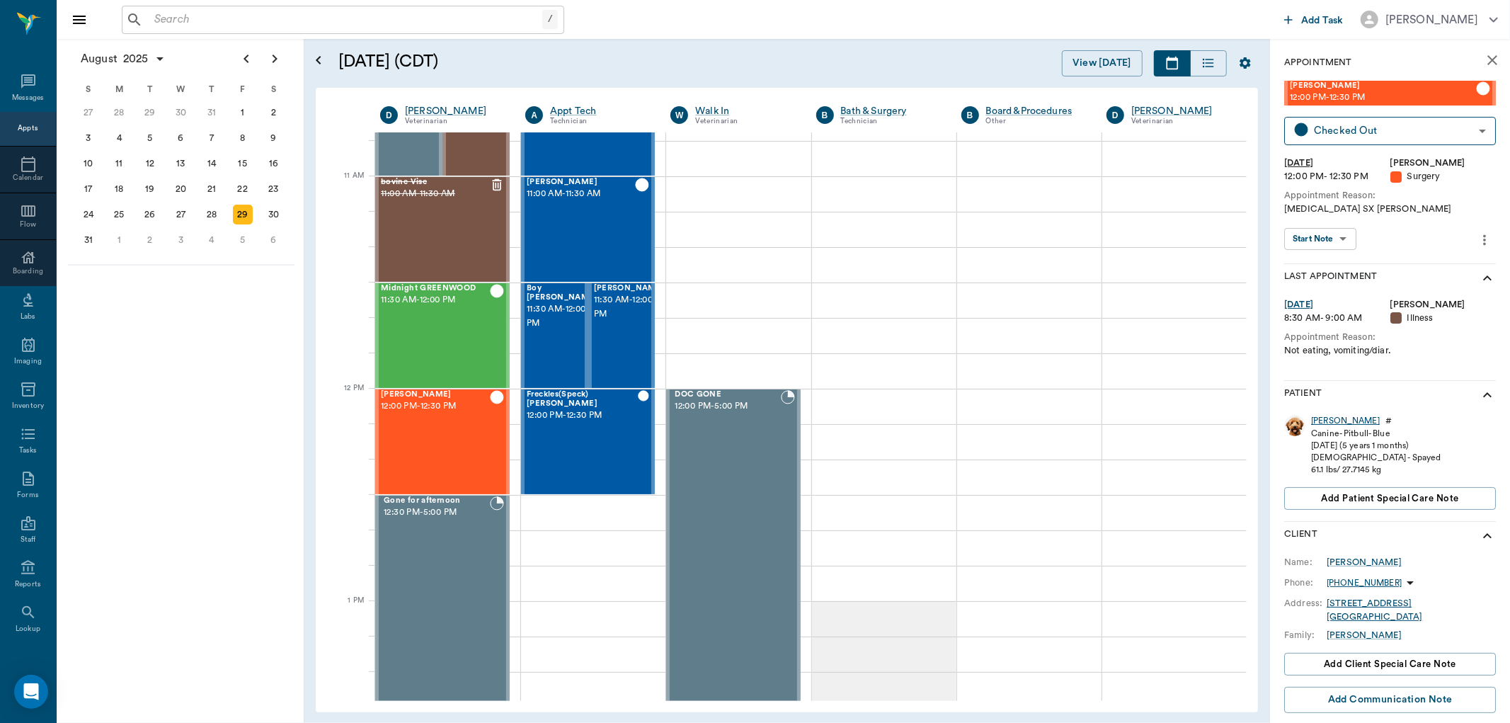
click at [1322, 422] on div "[PERSON_NAME]" at bounding box center [1345, 421] width 69 height 12
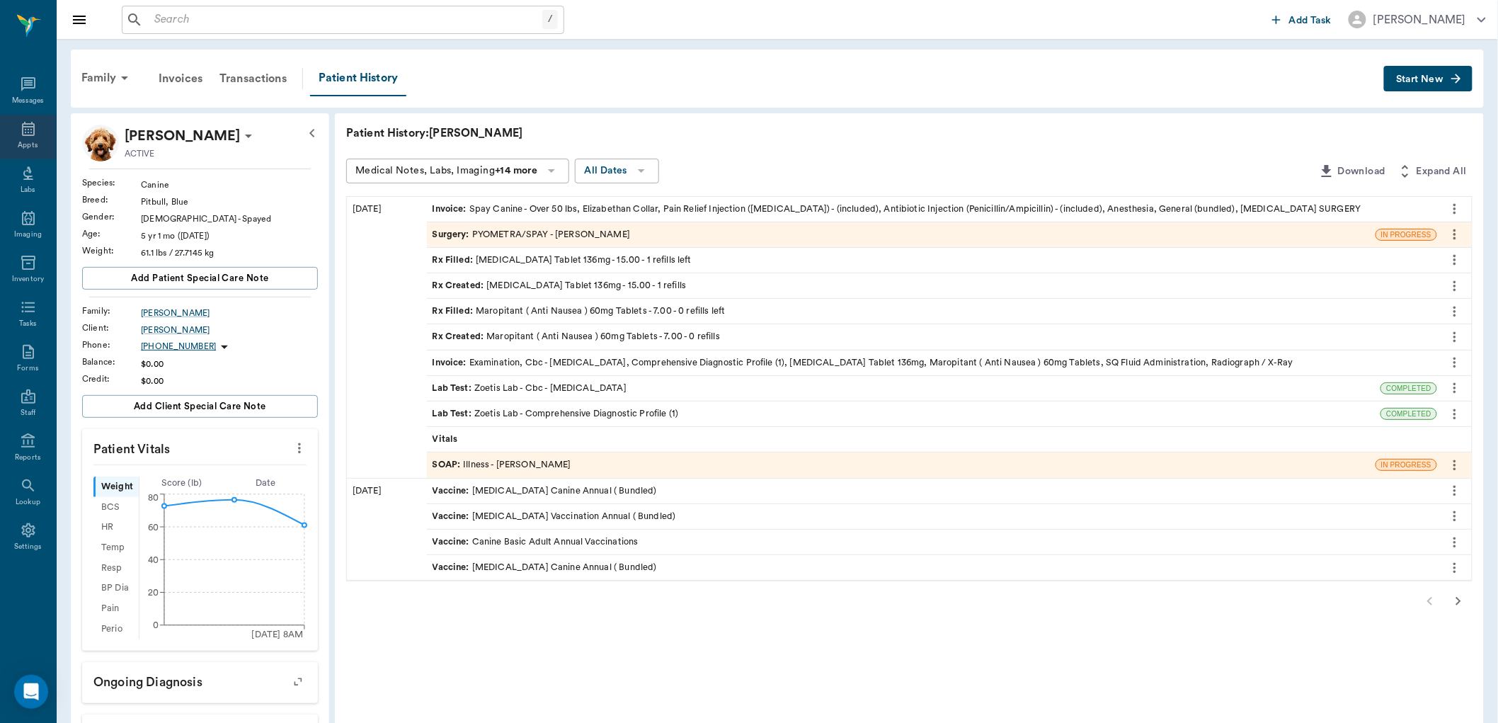
click at [33, 135] on icon at bounding box center [28, 129] width 13 height 14
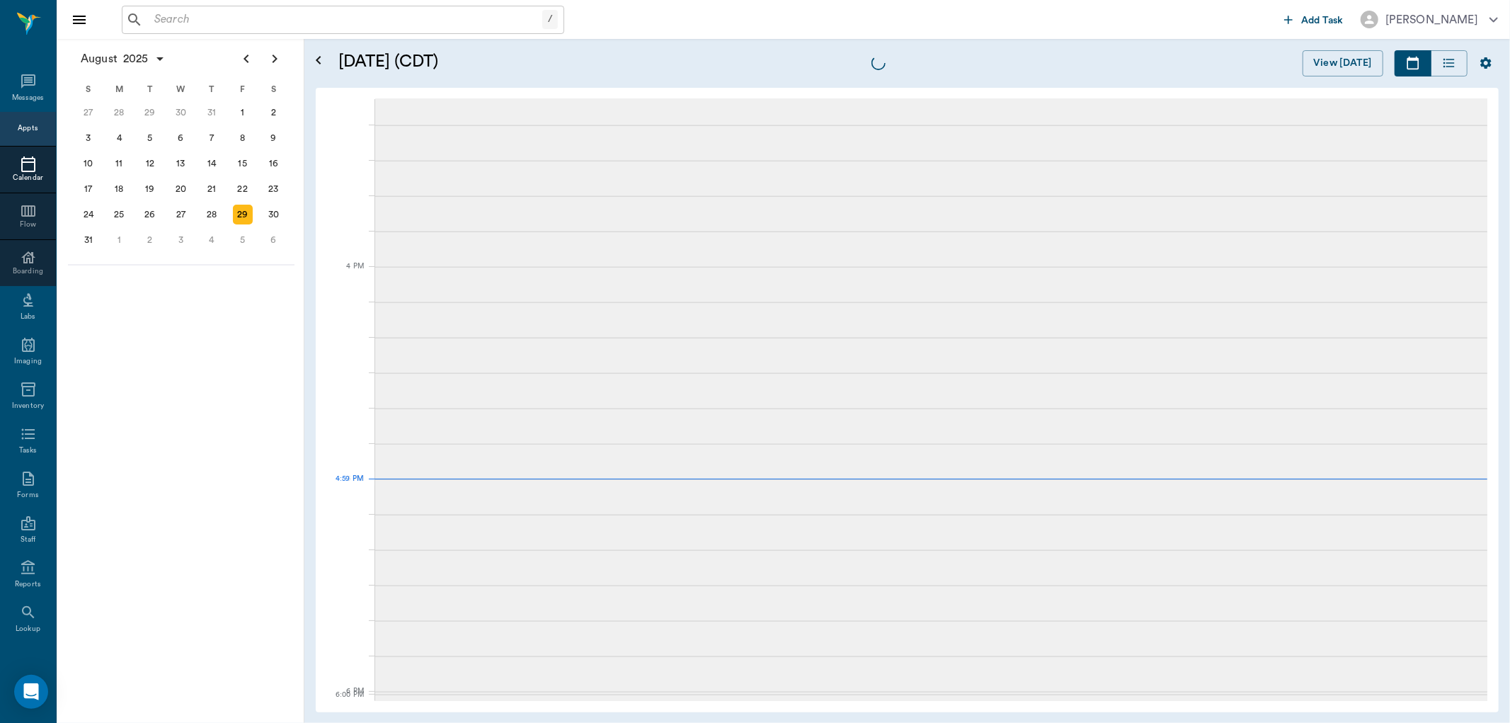
scroll to position [1701, 0]
